Goal: Task Accomplishment & Management: Manage account settings

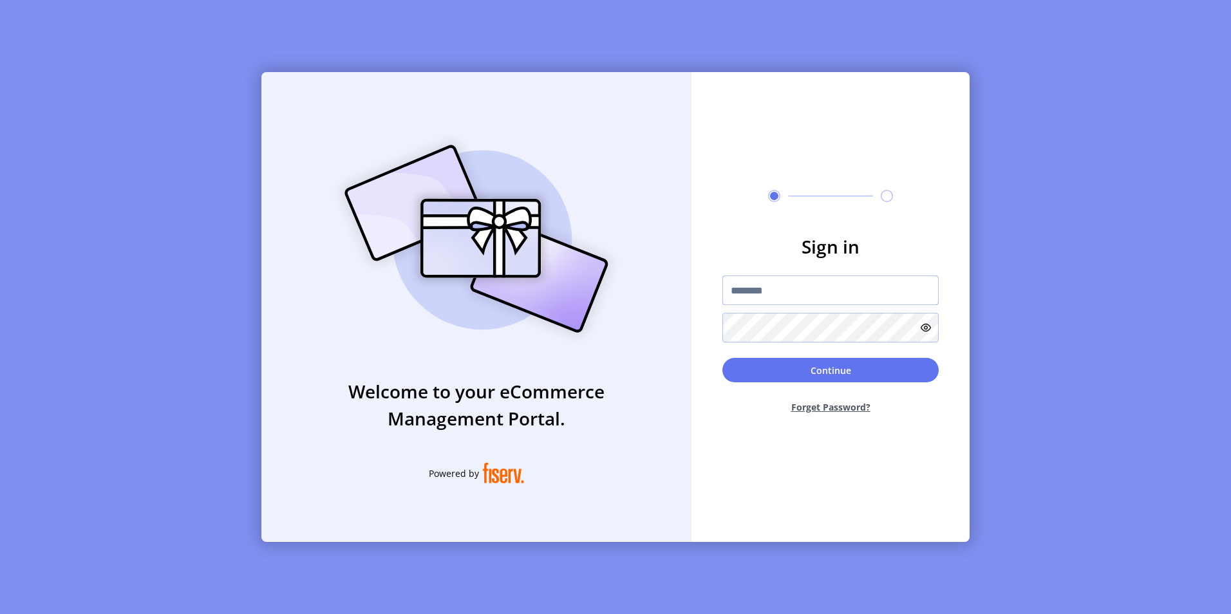
click at [758, 283] on input "text" at bounding box center [830, 291] width 216 height 30
paste input "**********"
type input "**********"
click at [825, 368] on button "Continue" at bounding box center [830, 370] width 216 height 24
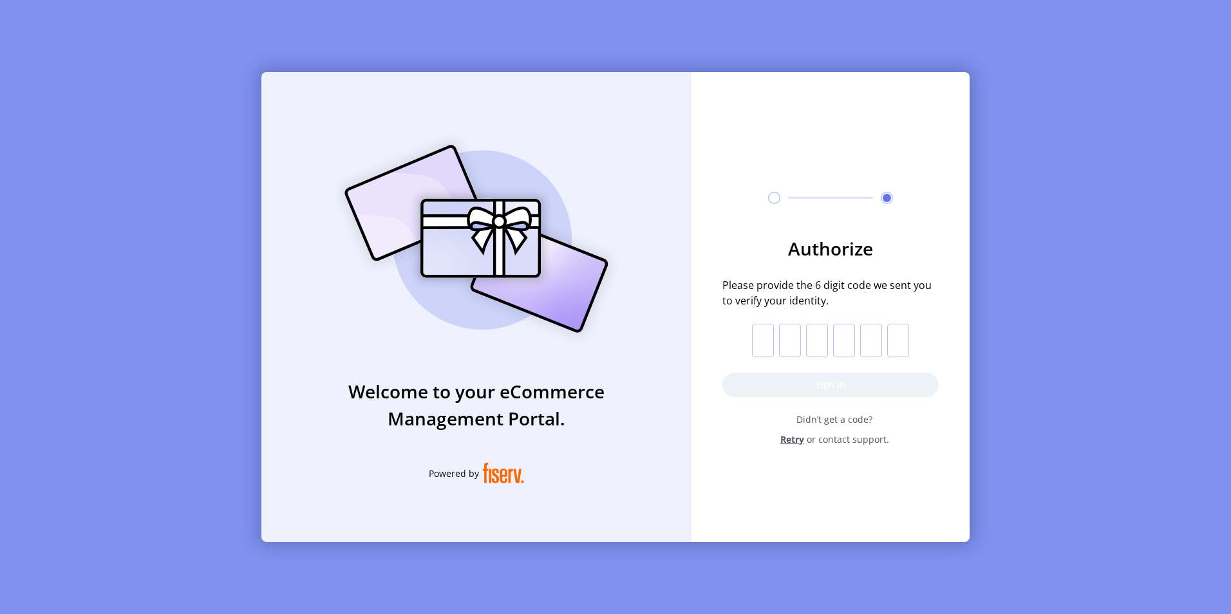
click at [766, 339] on input "text" at bounding box center [763, 340] width 22 height 33
paste input "*"
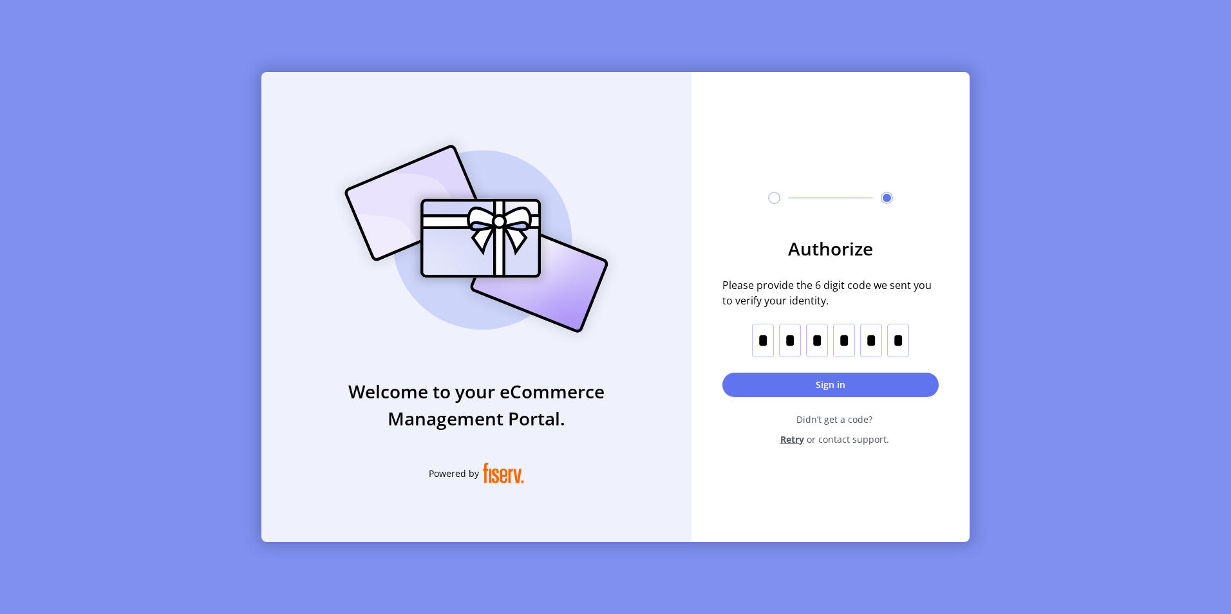
type input "*"
click at [821, 384] on button "Sign in" at bounding box center [830, 385] width 216 height 24
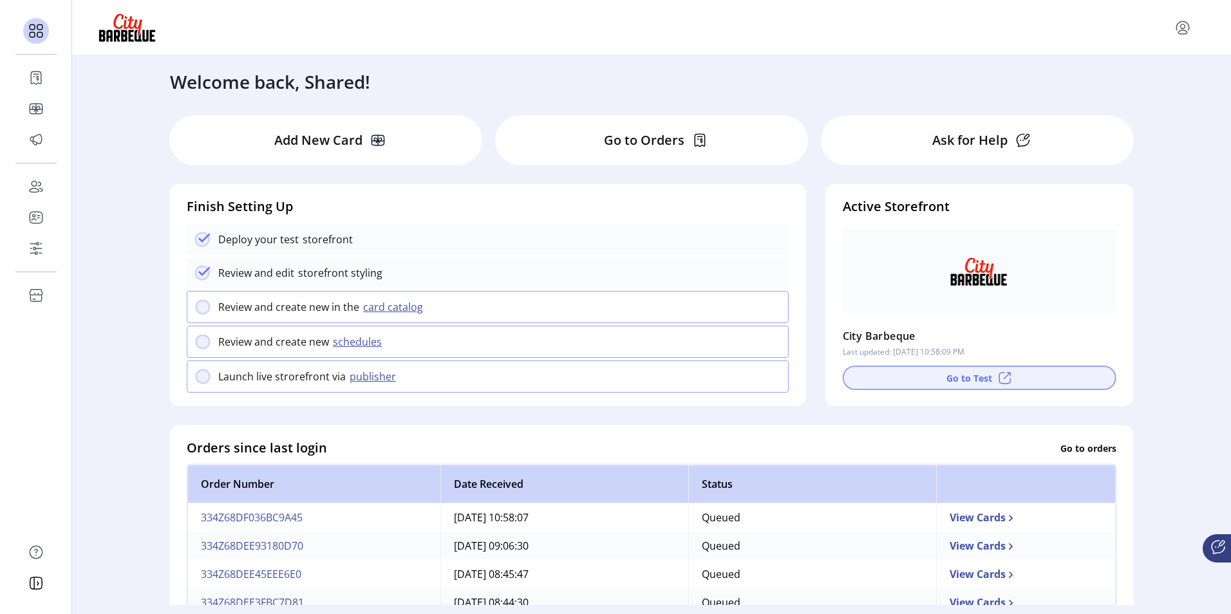
click at [960, 386] on button "Go to Test" at bounding box center [980, 378] width 274 height 24
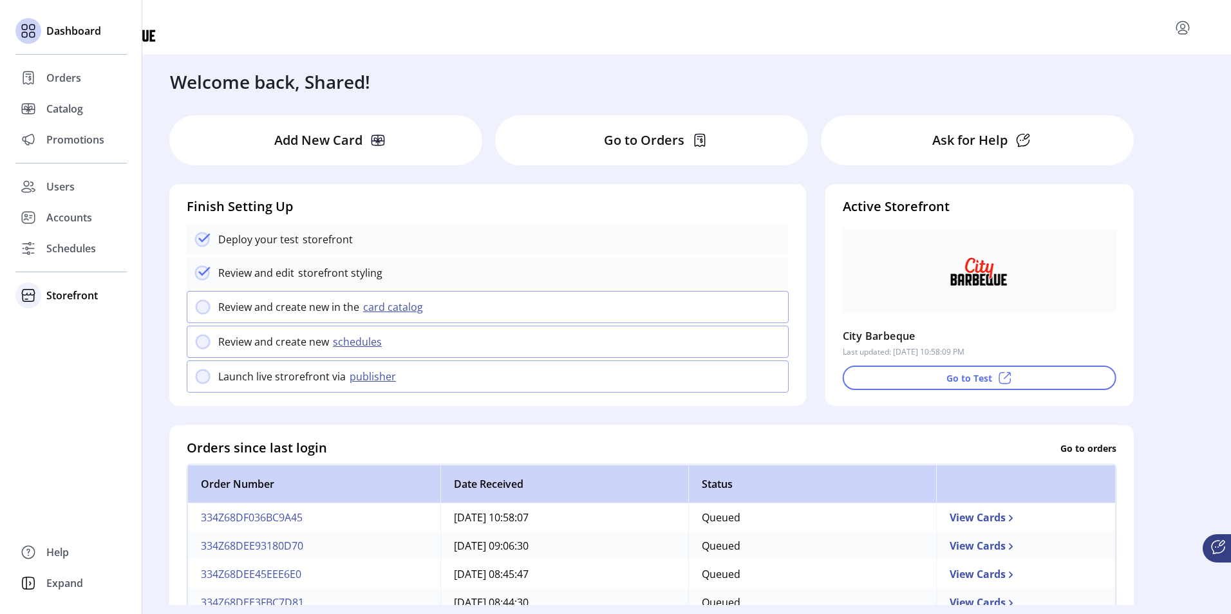
click at [67, 292] on span "Storefront" at bounding box center [72, 295] width 52 height 15
click at [67, 339] on span "Styling" at bounding box center [62, 341] width 33 height 15
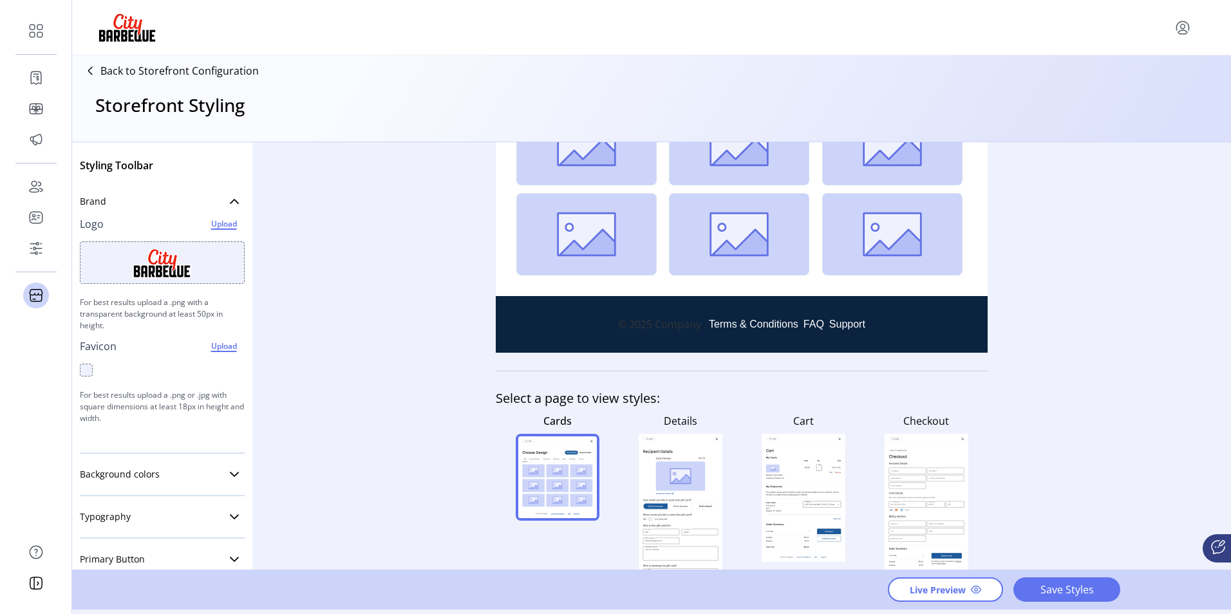
scroll to position [322, 0]
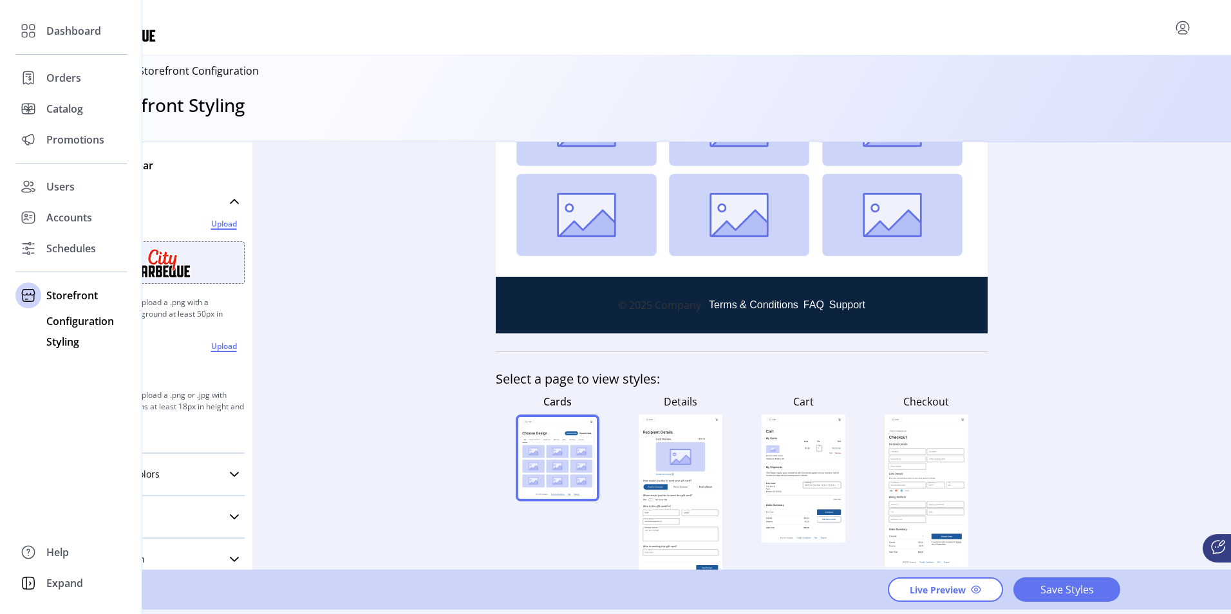
click at [59, 322] on span "Configuration" at bounding box center [80, 321] width 68 height 15
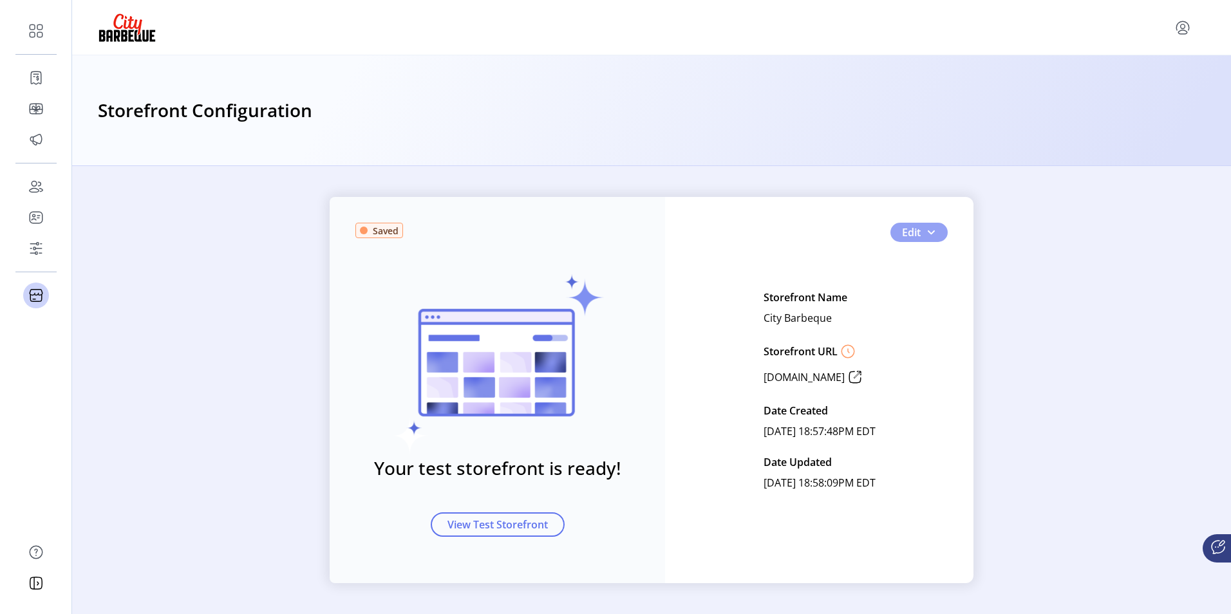
click at [902, 225] on span "Edit" at bounding box center [911, 232] width 19 height 15
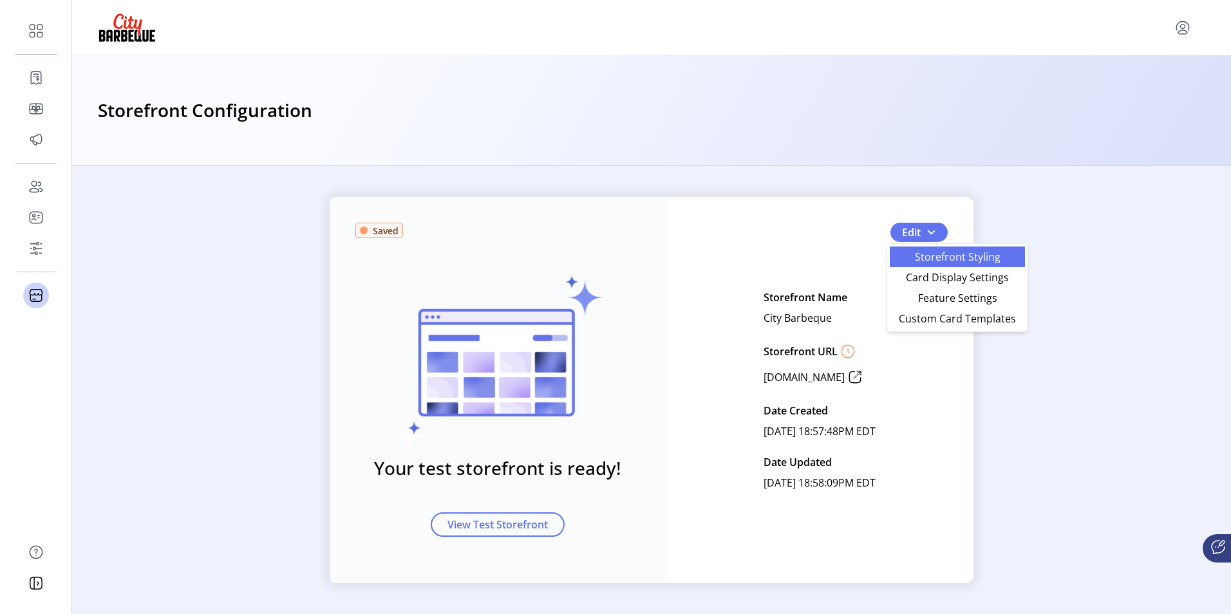
click at [928, 261] on span "Storefront Styling" at bounding box center [957, 257] width 120 height 10
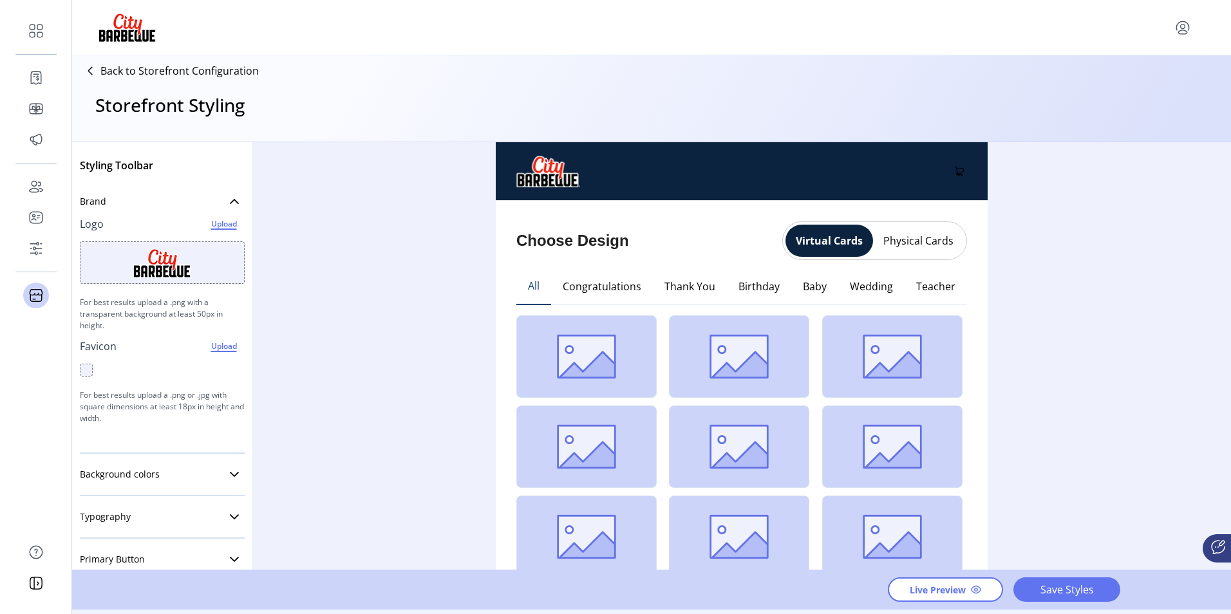
click at [905, 241] on button "Physical Cards" at bounding box center [918, 240] width 91 height 21
click at [823, 239] on button "Virtual Cards" at bounding box center [827, 240] width 84 height 21
click at [96, 201] on span "Brand" at bounding box center [93, 201] width 26 height 9
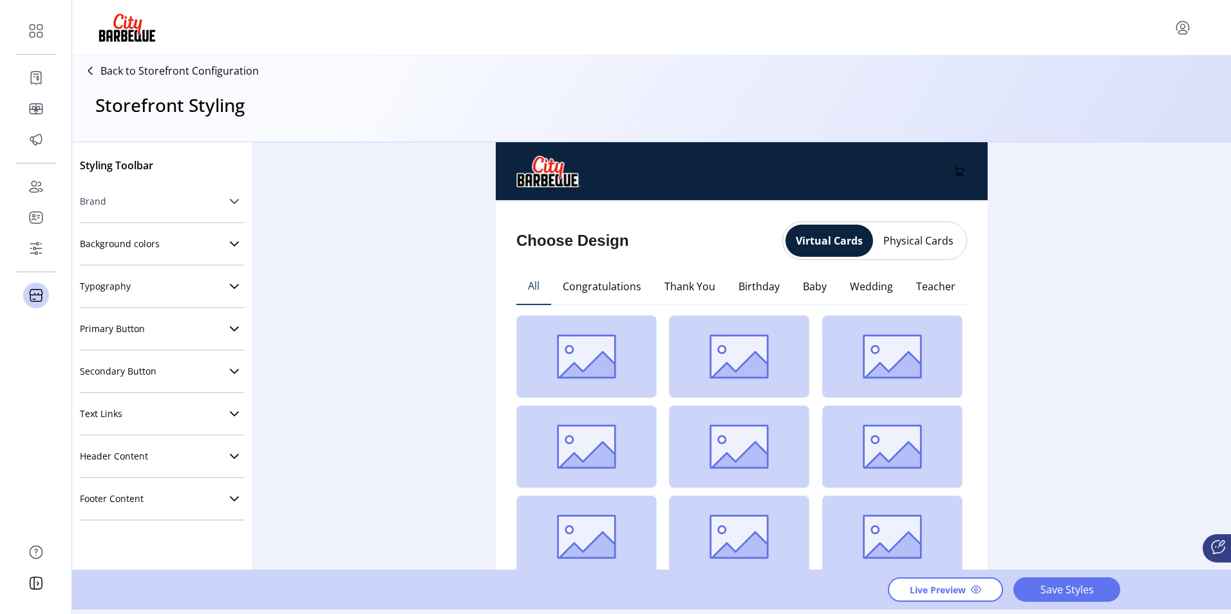
click at [95, 206] on span "Brand" at bounding box center [93, 201] width 26 height 9
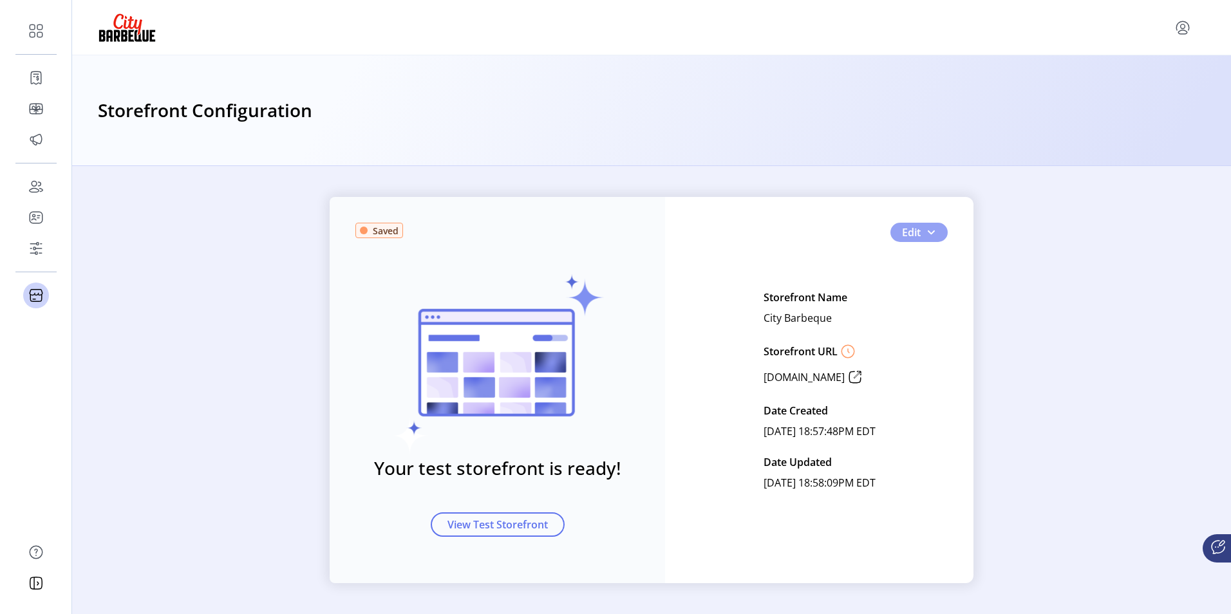
click at [922, 230] on button "Edit" at bounding box center [918, 232] width 57 height 19
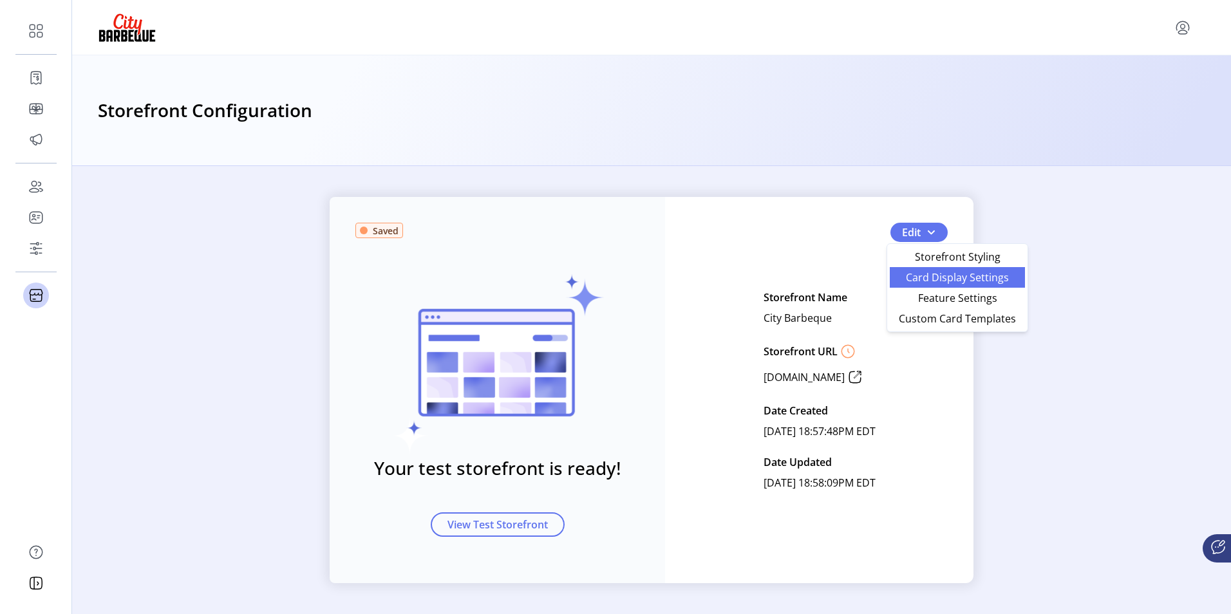
click at [946, 280] on span "Card Display Settings" at bounding box center [957, 277] width 120 height 10
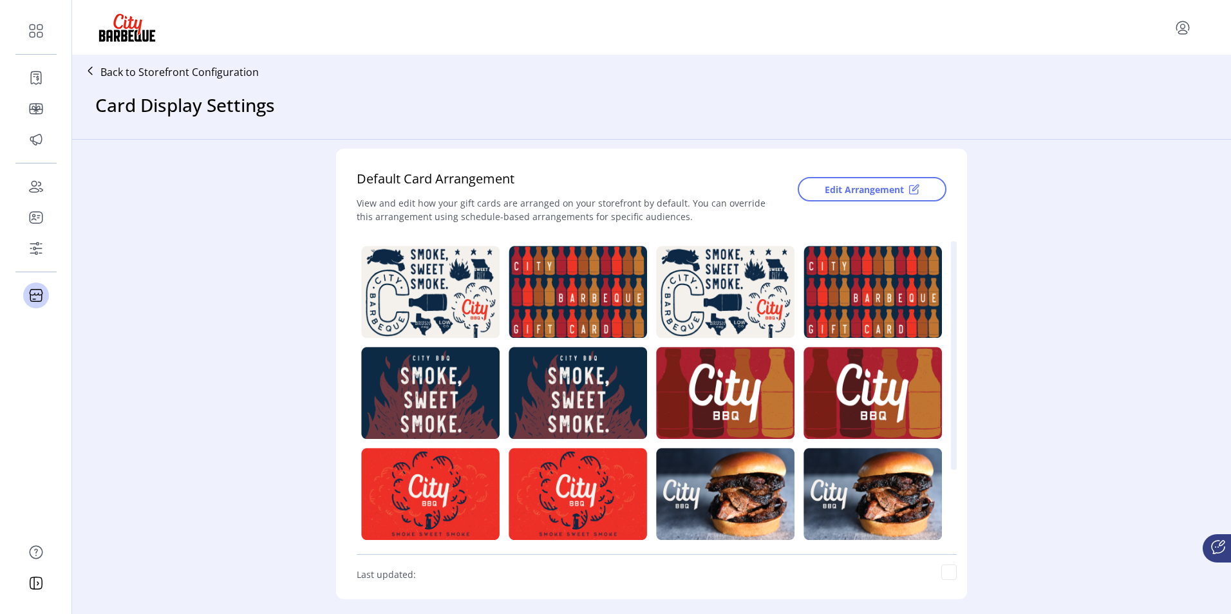
scroll to position [50, 0]
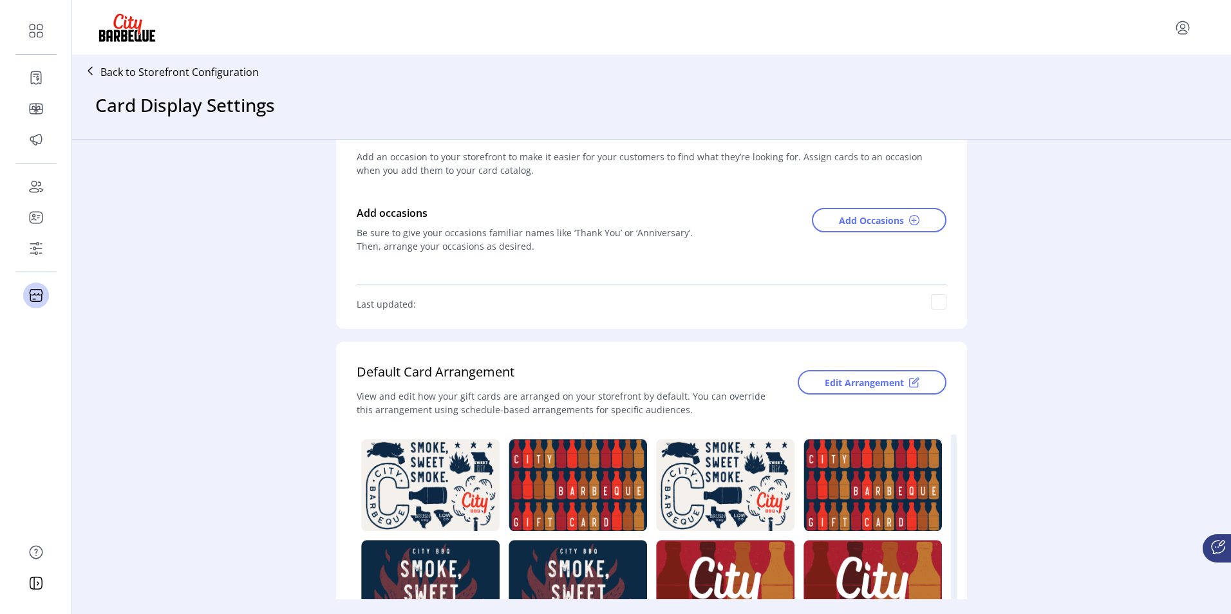
click at [435, 474] on img at bounding box center [430, 485] width 138 height 92
click at [435, 473] on img at bounding box center [430, 485] width 138 height 92
click at [598, 465] on img at bounding box center [578, 485] width 138 height 92
click at [685, 466] on img at bounding box center [725, 485] width 138 height 92
click at [843, 379] on span "Edit Arrangement" at bounding box center [864, 383] width 79 height 14
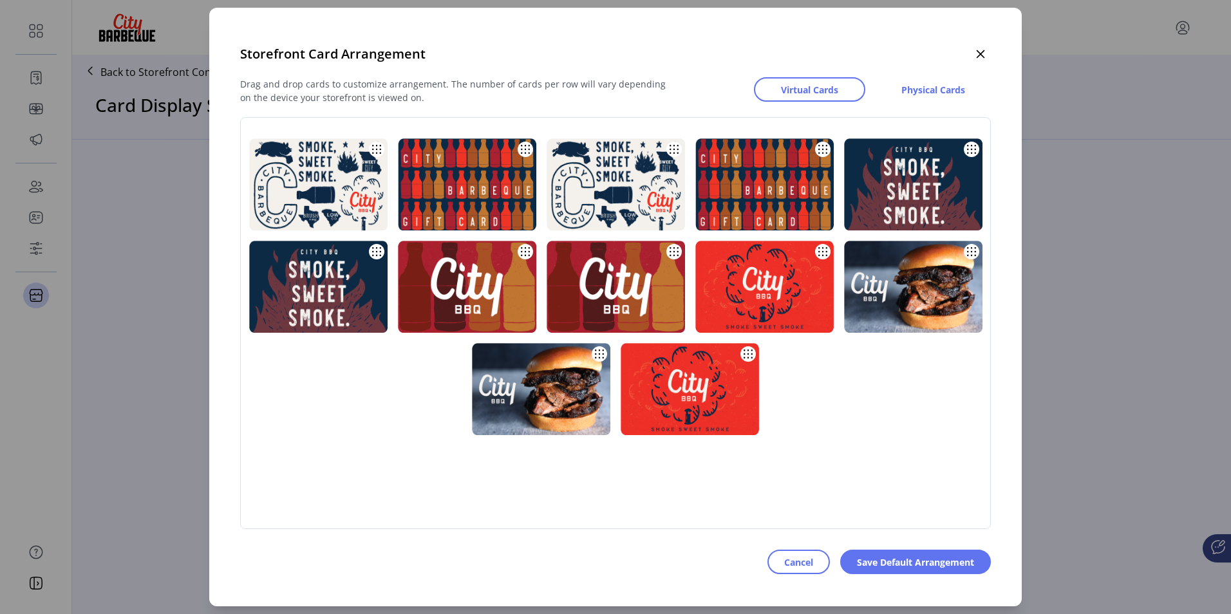
click at [328, 203] on img at bounding box center [318, 184] width 138 height 92
click at [341, 200] on img at bounding box center [318, 184] width 138 height 92
click at [492, 196] on img at bounding box center [467, 184] width 138 height 92
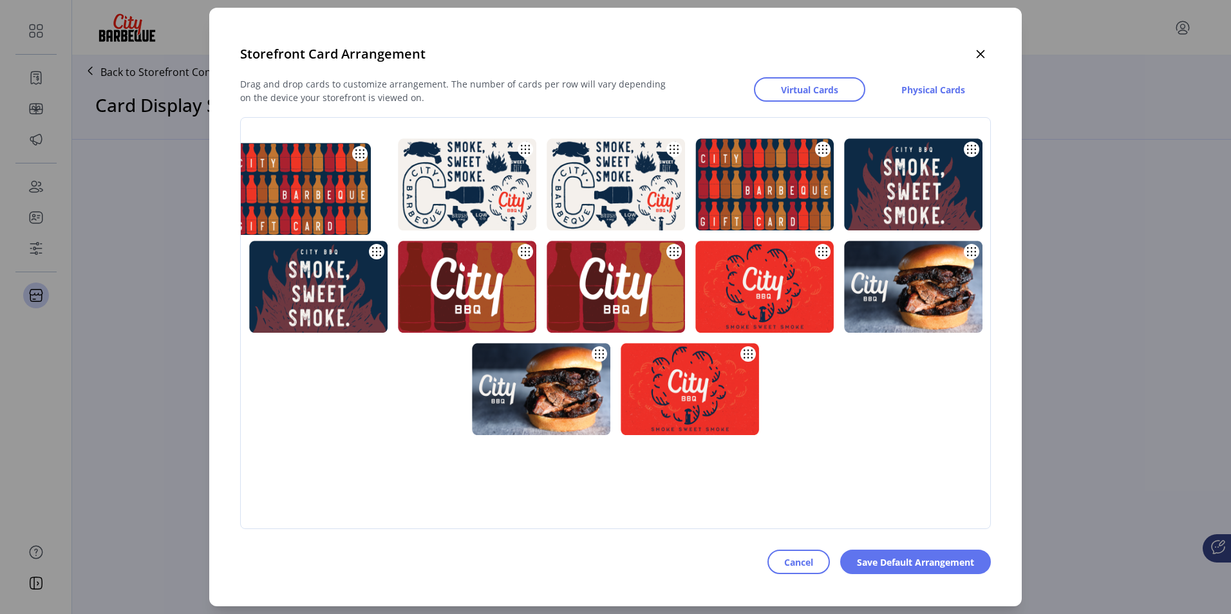
drag, startPoint x: 431, startPoint y: 176, endPoint x: 265, endPoint y: 180, distance: 165.5
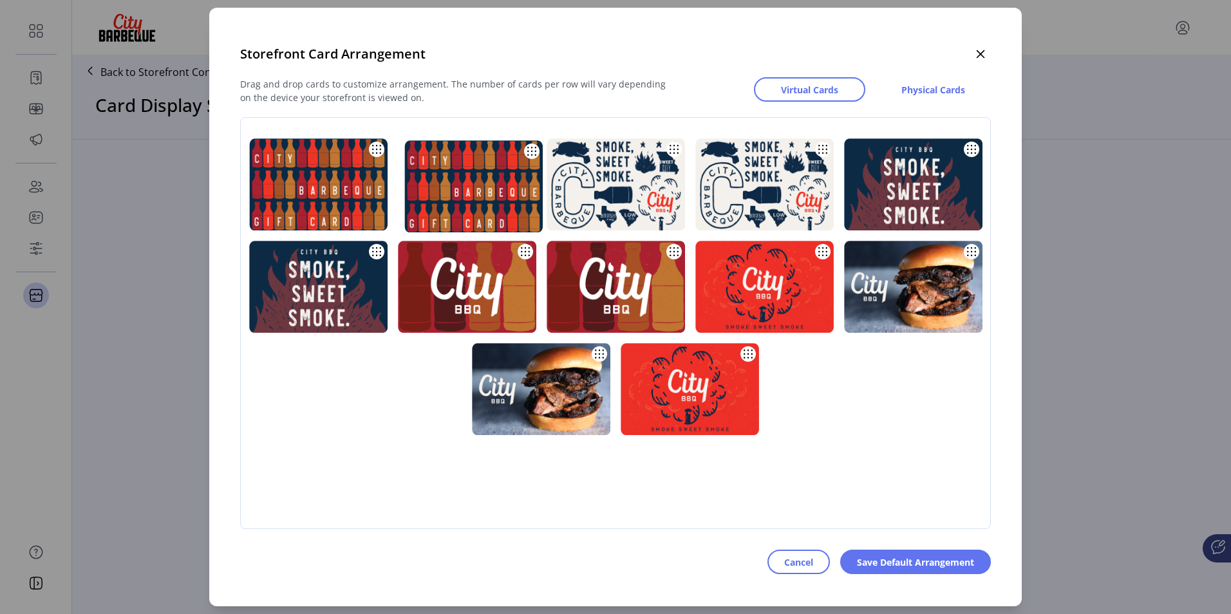
drag, startPoint x: 735, startPoint y: 179, endPoint x: 447, endPoint y: 180, distance: 287.8
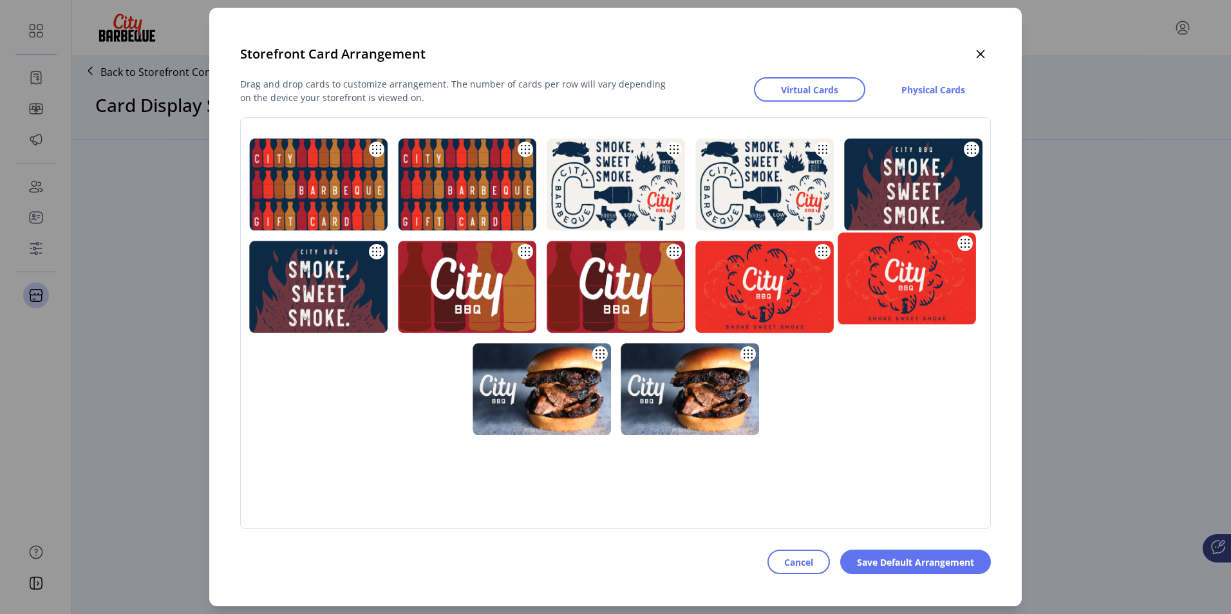
drag, startPoint x: 690, startPoint y: 376, endPoint x: 910, endPoint y: 265, distance: 245.9
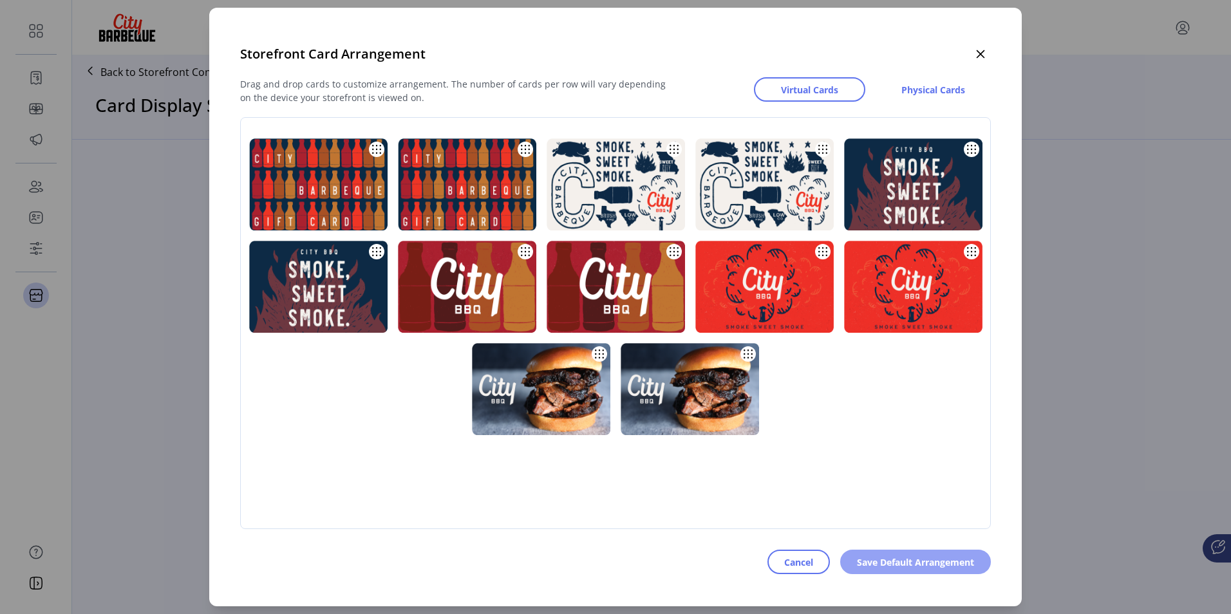
click at [898, 561] on span "Save Default Arrangement" at bounding box center [915, 563] width 117 height 14
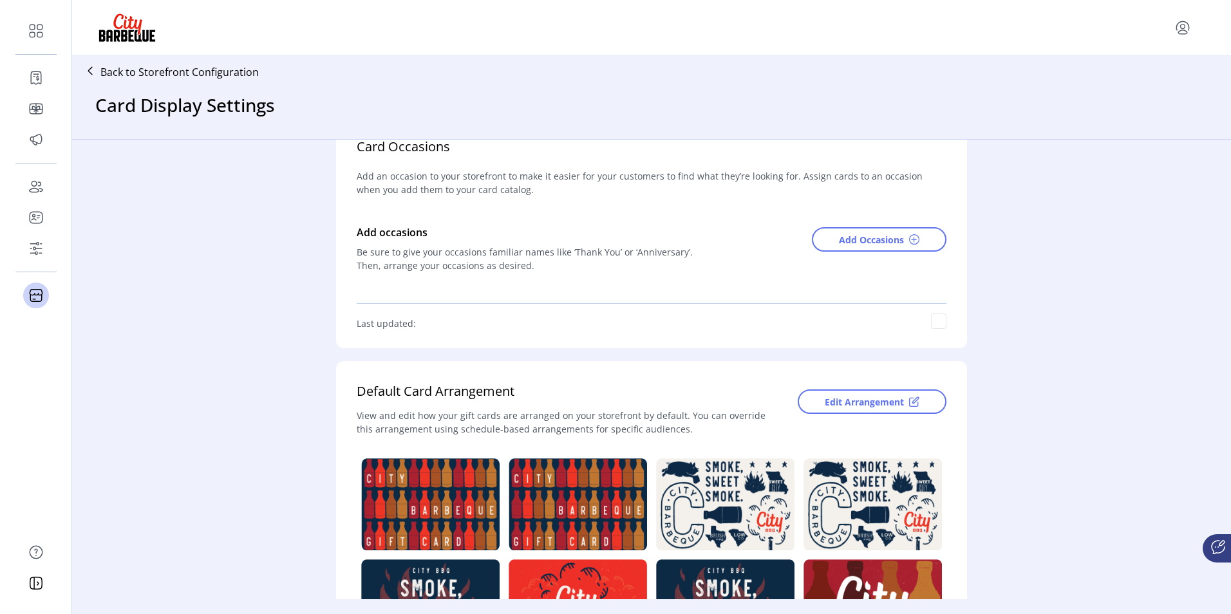
scroll to position [0, 0]
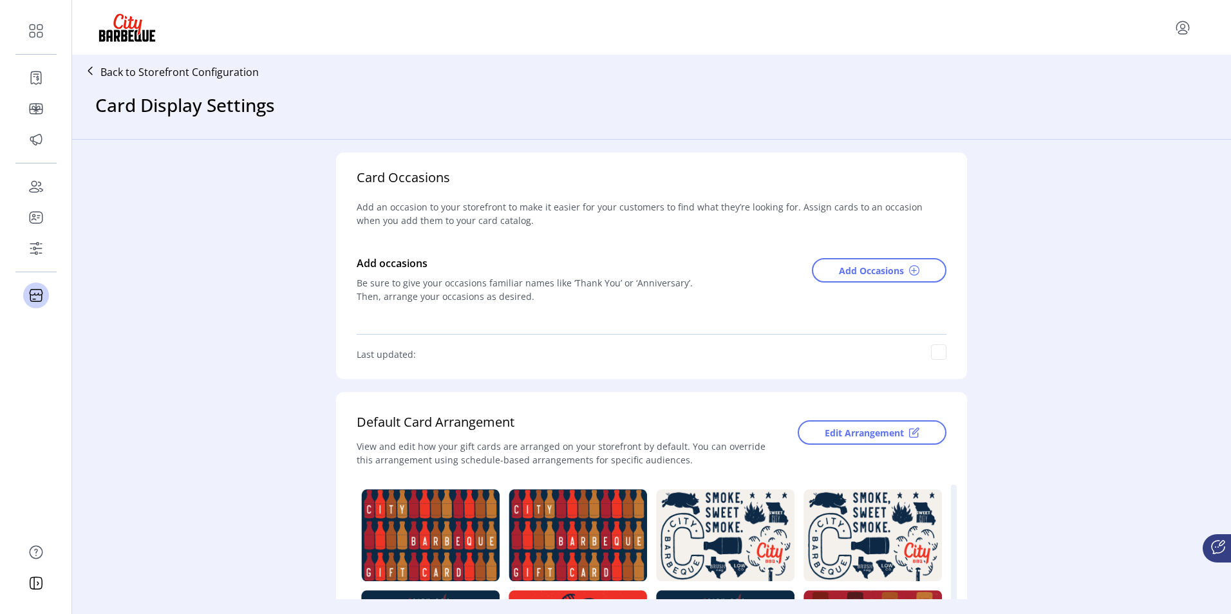
drag, startPoint x: 439, startPoint y: 514, endPoint x: 555, endPoint y: 543, distance: 119.3
click at [555, 543] on img at bounding box center [578, 535] width 138 height 92
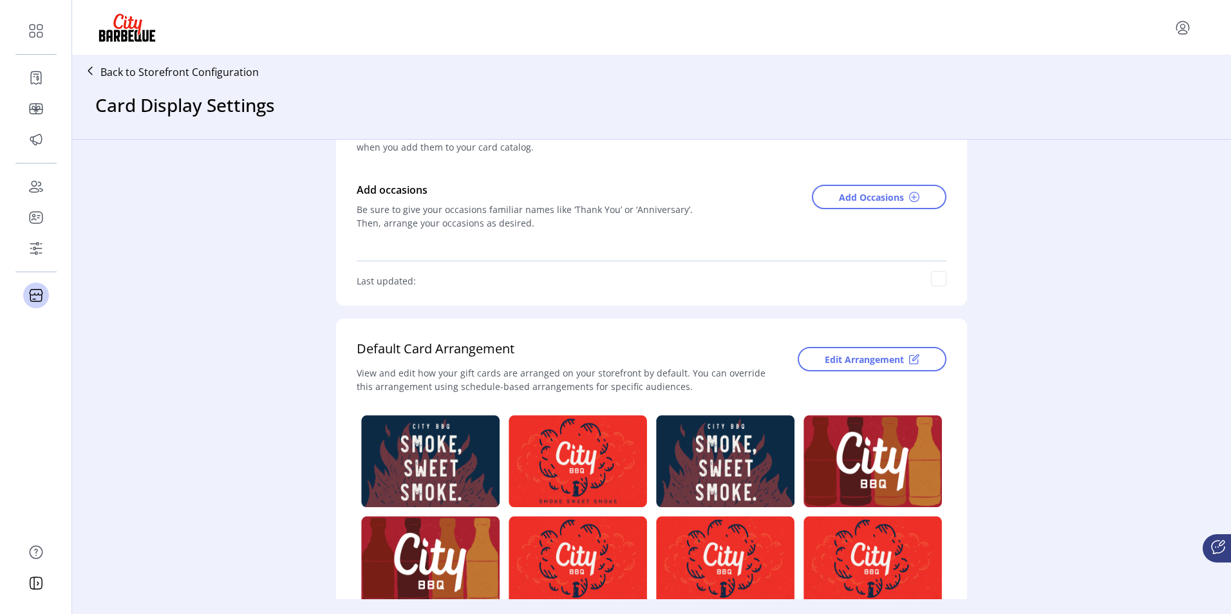
scroll to position [243, 0]
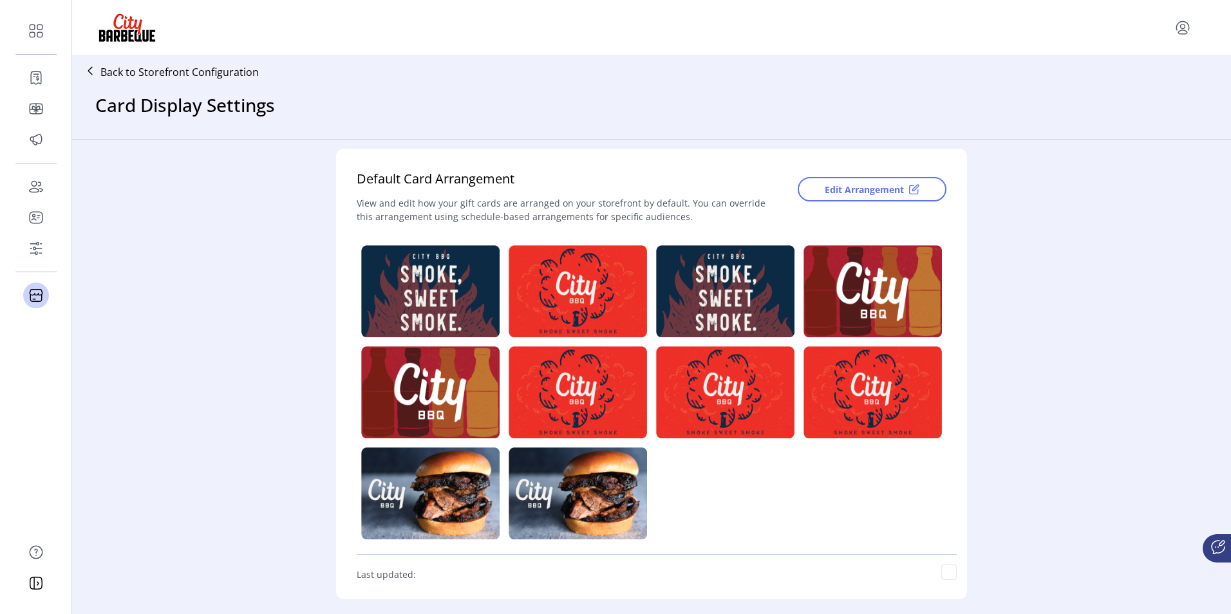
click at [400, 580] on span "Last updated:" at bounding box center [386, 575] width 59 height 14
click at [400, 575] on span "Last updated:" at bounding box center [386, 575] width 59 height 14
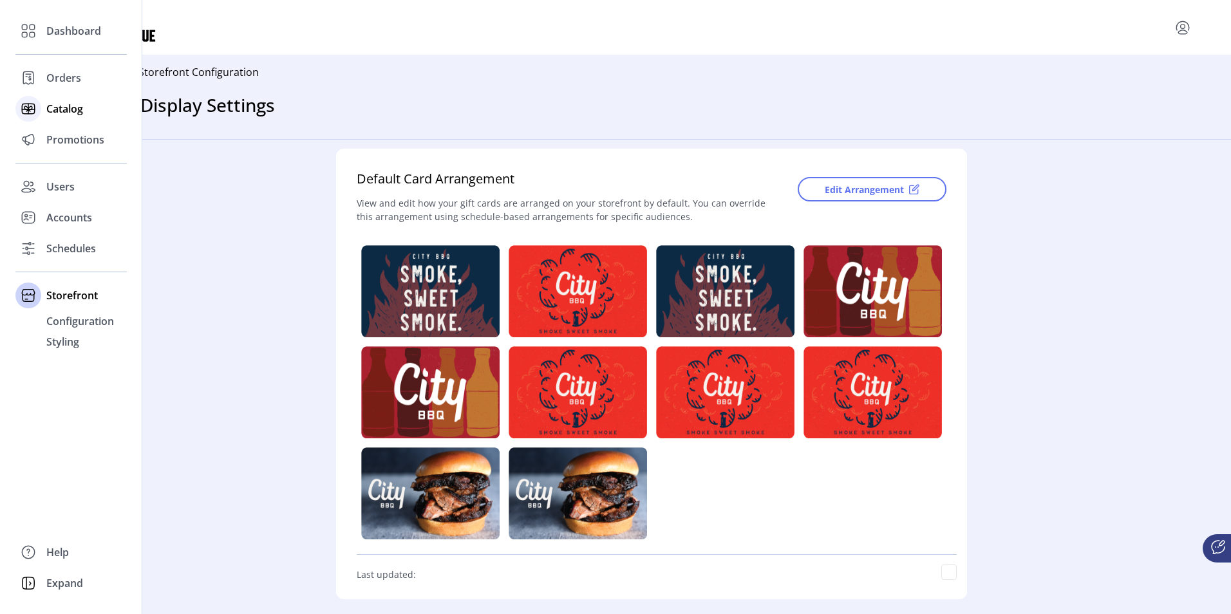
click at [71, 104] on span "Catalog" at bounding box center [64, 108] width 37 height 15
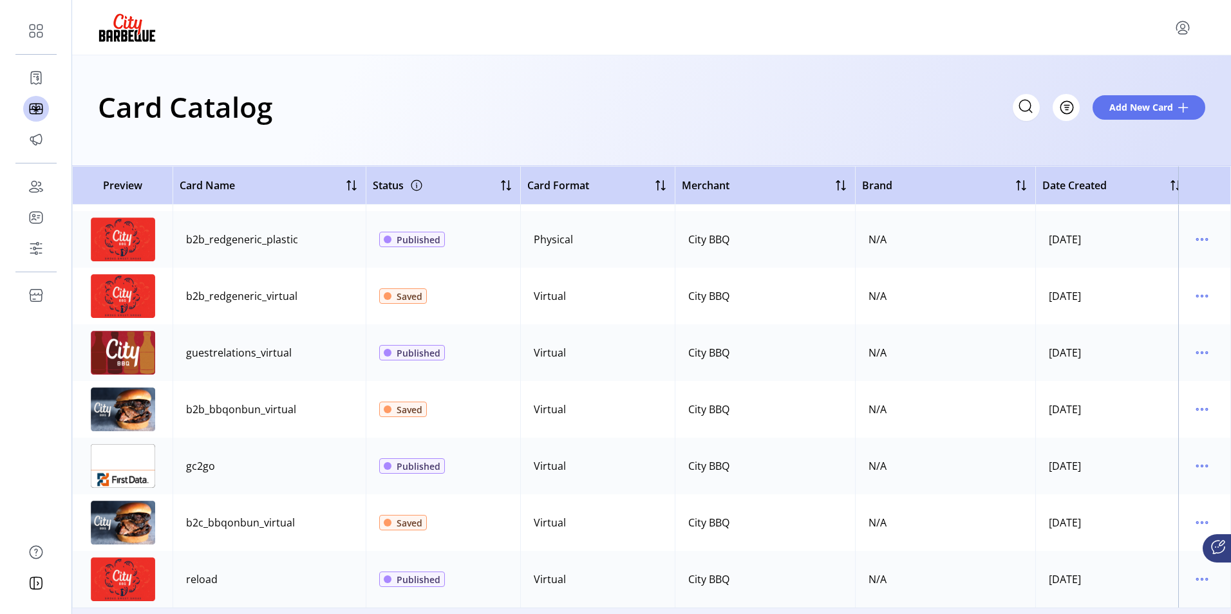
scroll to position [966, 0]
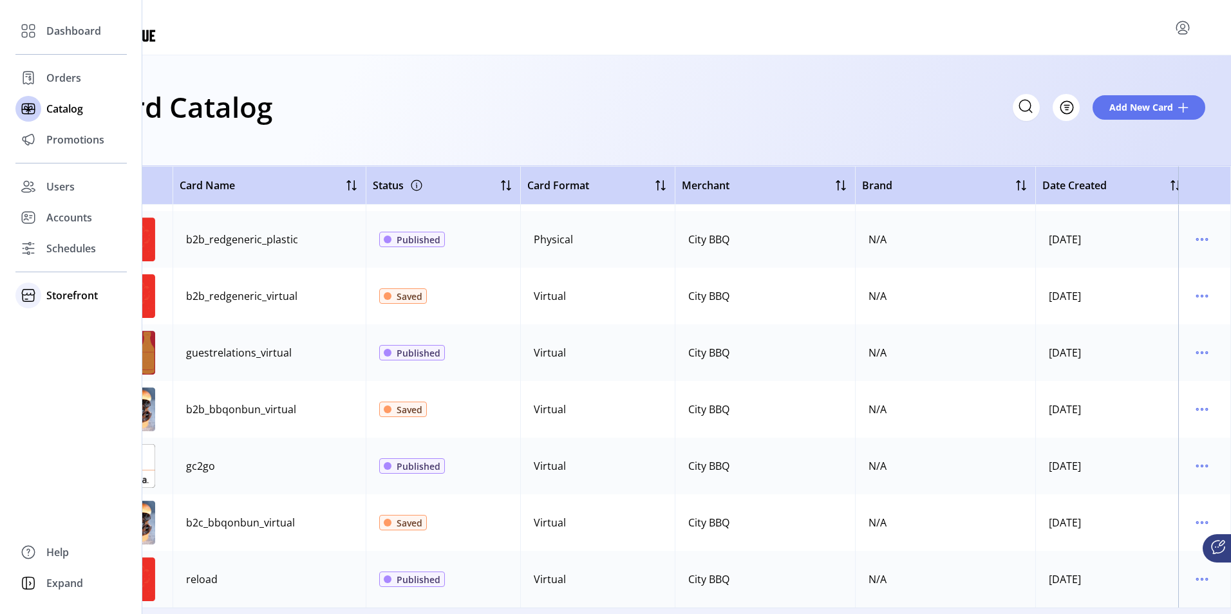
click at [62, 295] on span "Storefront" at bounding box center [72, 295] width 52 height 15
click at [73, 342] on span "Styling" at bounding box center [62, 341] width 33 height 15
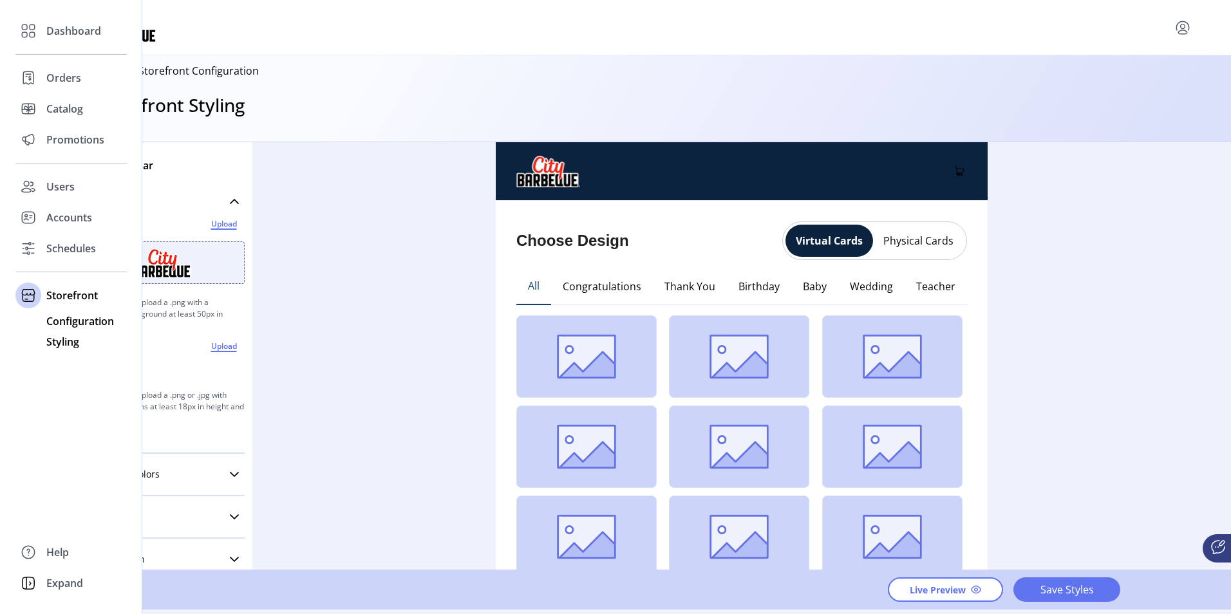
click at [71, 321] on span "Configuration" at bounding box center [80, 321] width 68 height 15
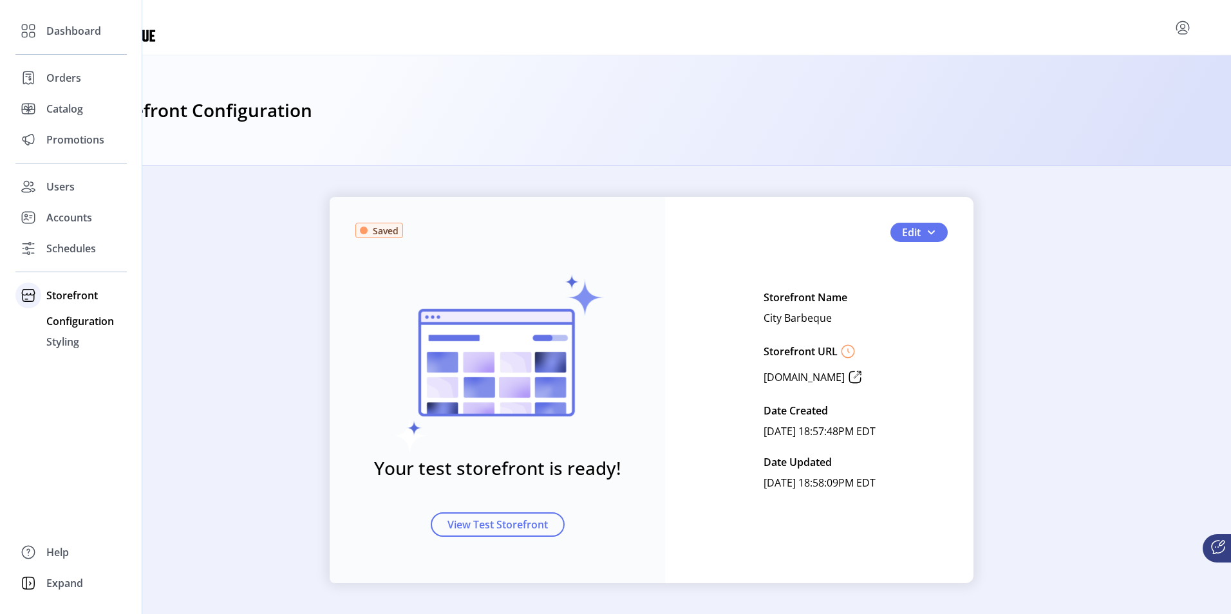
click at [75, 295] on span "Storefront" at bounding box center [72, 295] width 52 height 15
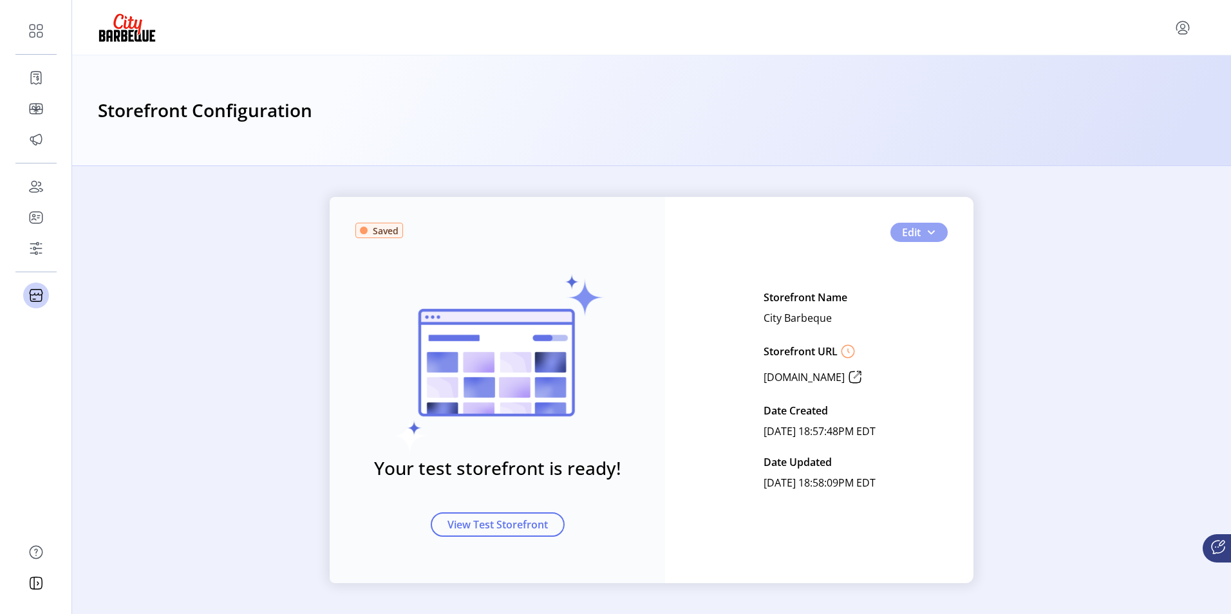
click at [915, 227] on span "Edit" at bounding box center [911, 232] width 19 height 15
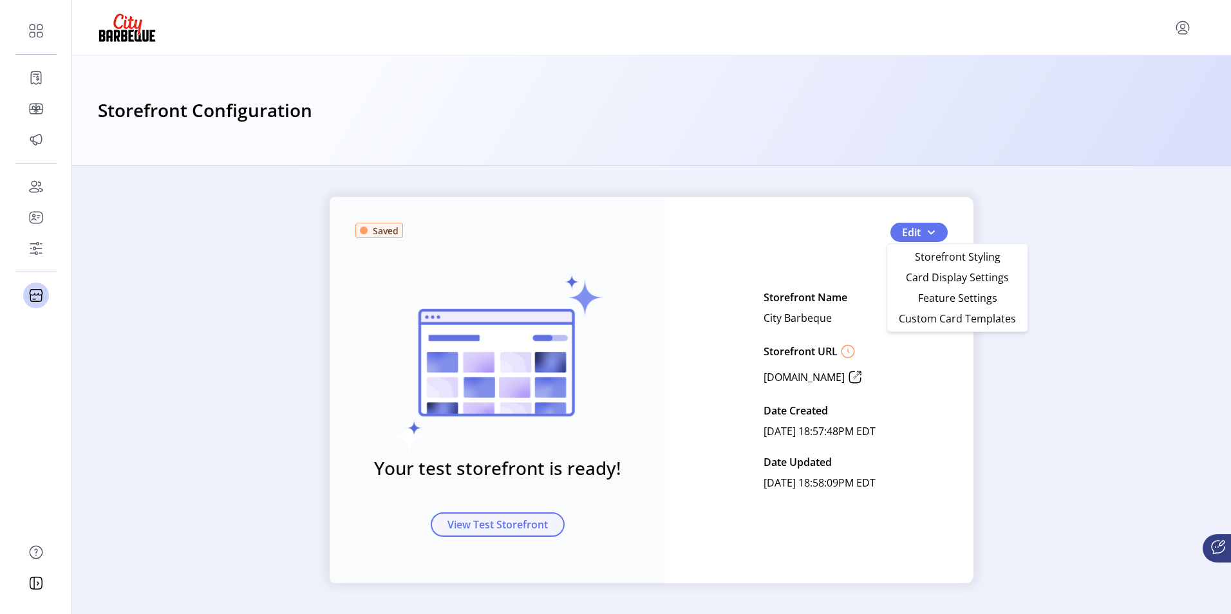
click at [483, 525] on span "View Test Storefront" at bounding box center [497, 524] width 100 height 15
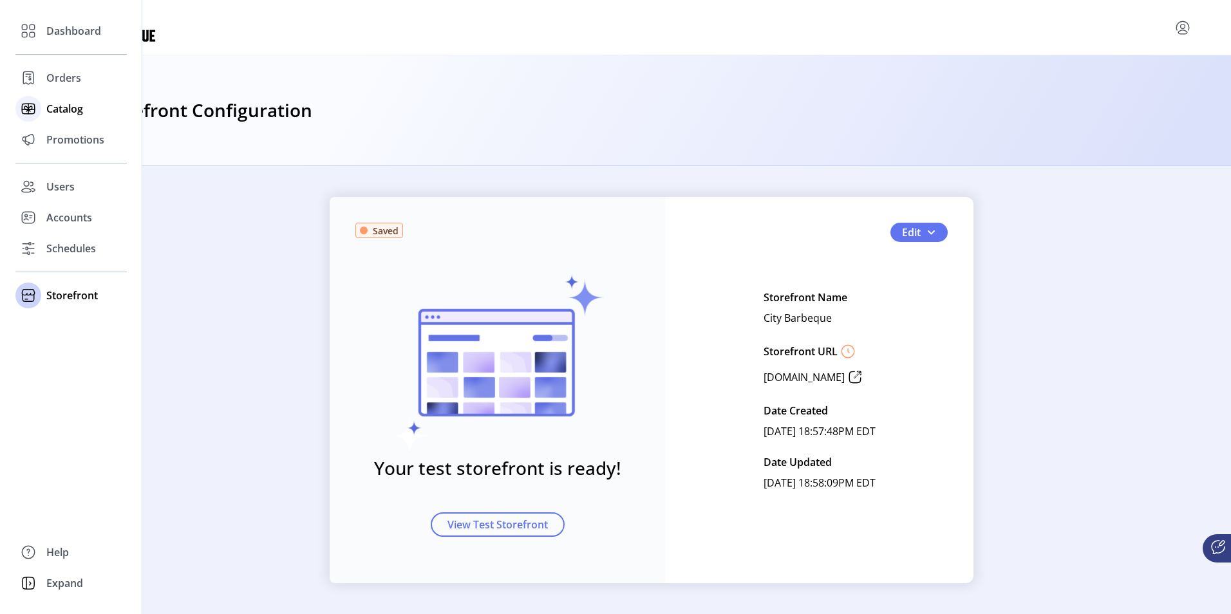
click at [59, 108] on span "Catalog" at bounding box center [64, 108] width 37 height 15
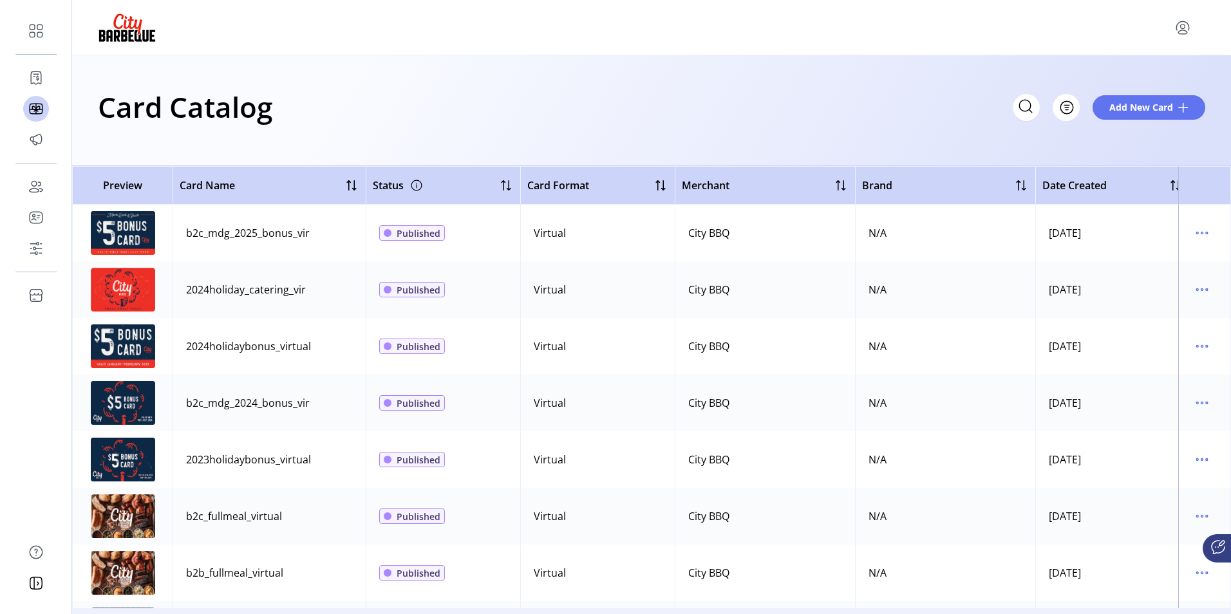
click at [424, 232] on span "Published" at bounding box center [419, 234] width 44 height 14
click at [1195, 230] on icon "menu" at bounding box center [1202, 233] width 21 height 21
click at [1143, 281] on span "Edit Details" at bounding box center [1141, 279] width 107 height 10
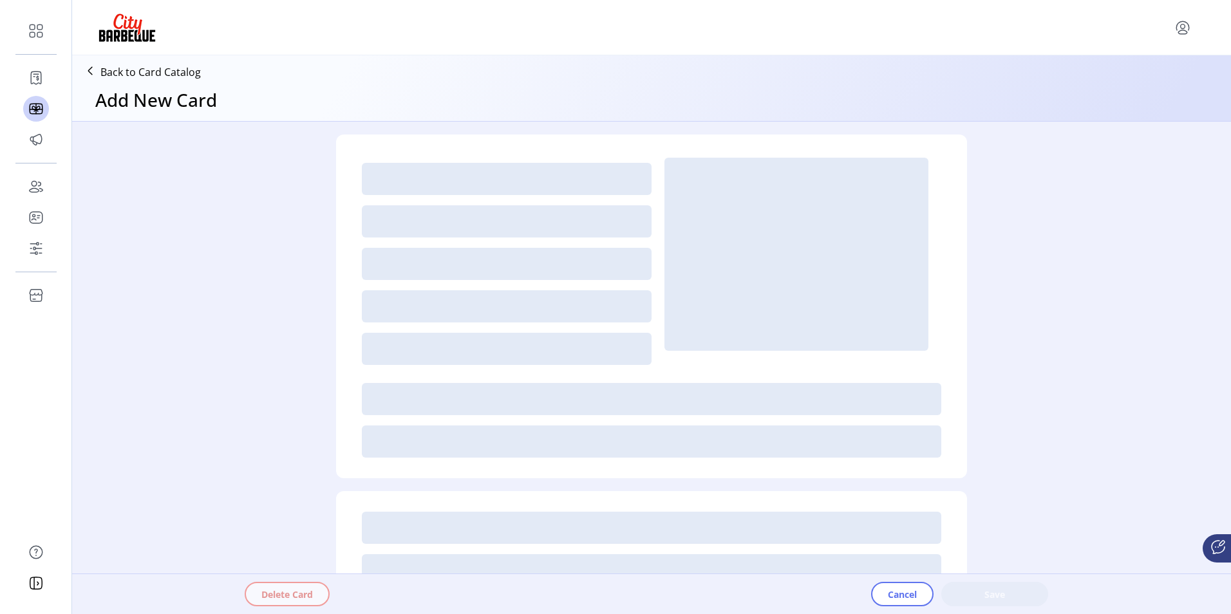
type textarea "**********"
